Goal: Book appointment/travel/reservation

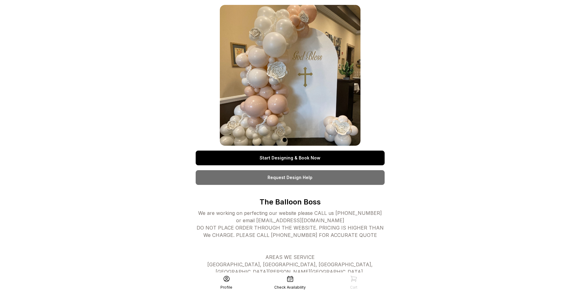
click at [322, 161] on link "Start Designing & Book Now" at bounding box center [290, 158] width 189 height 15
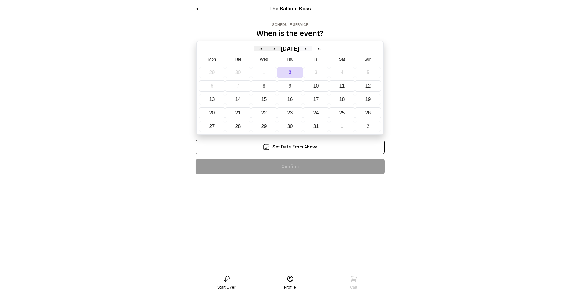
click at [313, 50] on button "›" at bounding box center [305, 49] width 13 height 6
click at [366, 73] on abbr "7" at bounding box center [365, 72] width 3 height 5
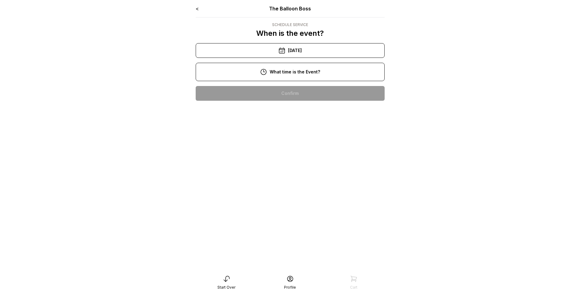
click at [301, 135] on div "12:00 pm" at bounding box center [290, 132] width 179 height 15
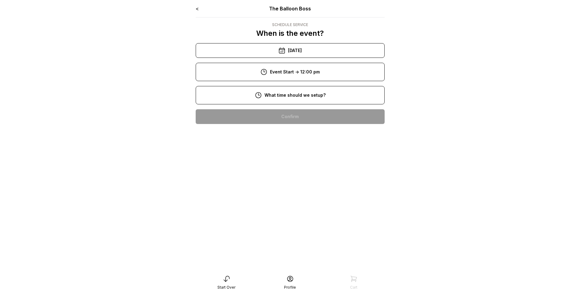
click at [311, 157] on div "10:00 am" at bounding box center [290, 155] width 179 height 15
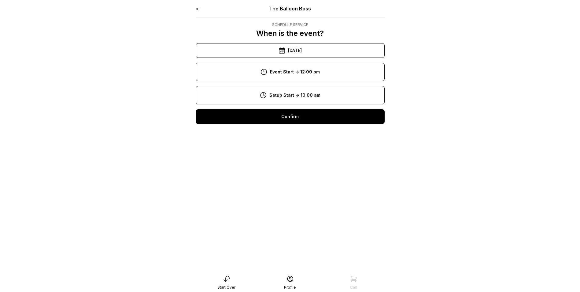
click at [311, 117] on div "Confirm" at bounding box center [290, 116] width 189 height 15
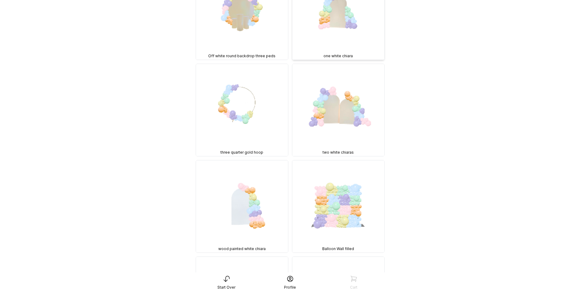
scroll to position [520, 0]
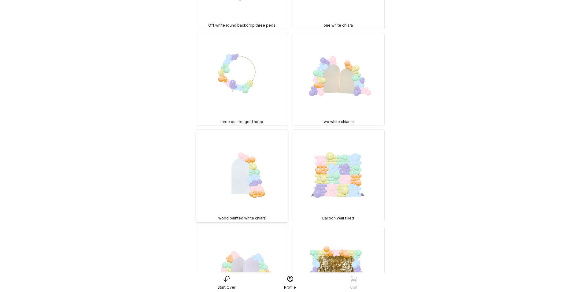
click at [244, 165] on img at bounding box center [242, 176] width 92 height 92
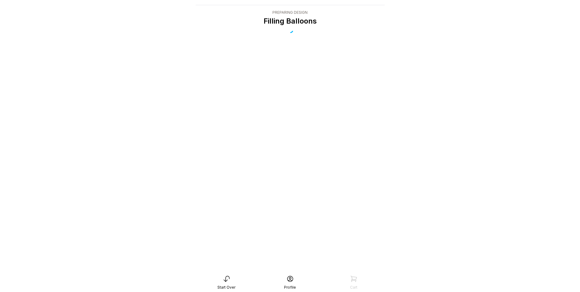
scroll to position [12, 0]
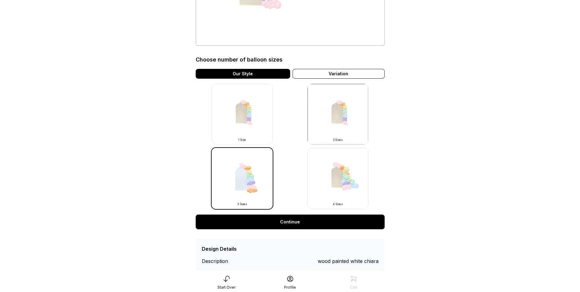
scroll to position [122, 0]
